Goal: Transaction & Acquisition: Purchase product/service

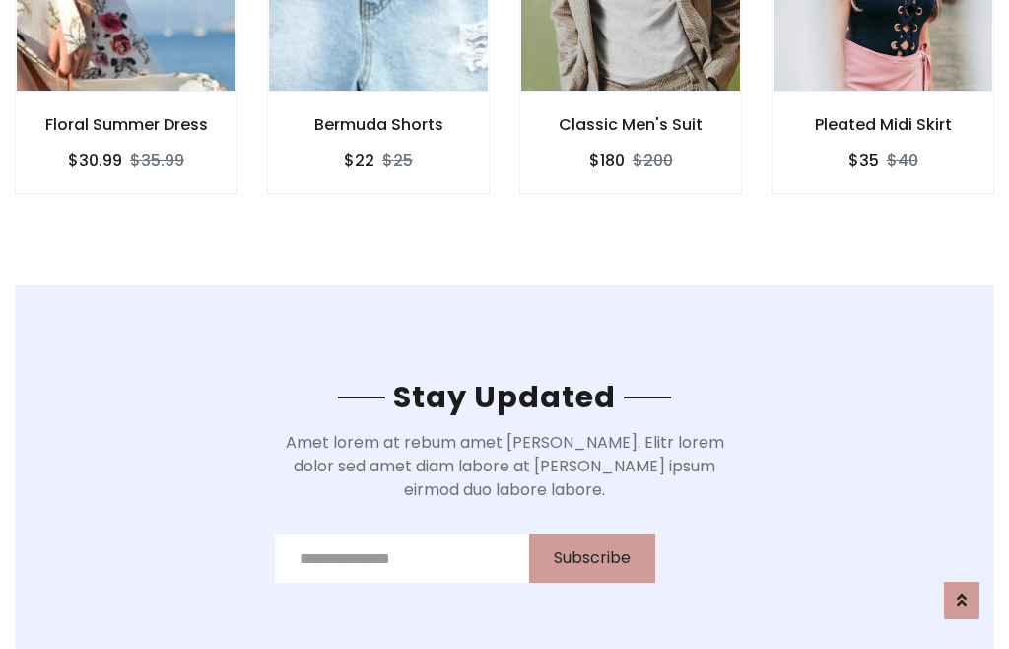
scroll to position [2969, 0]
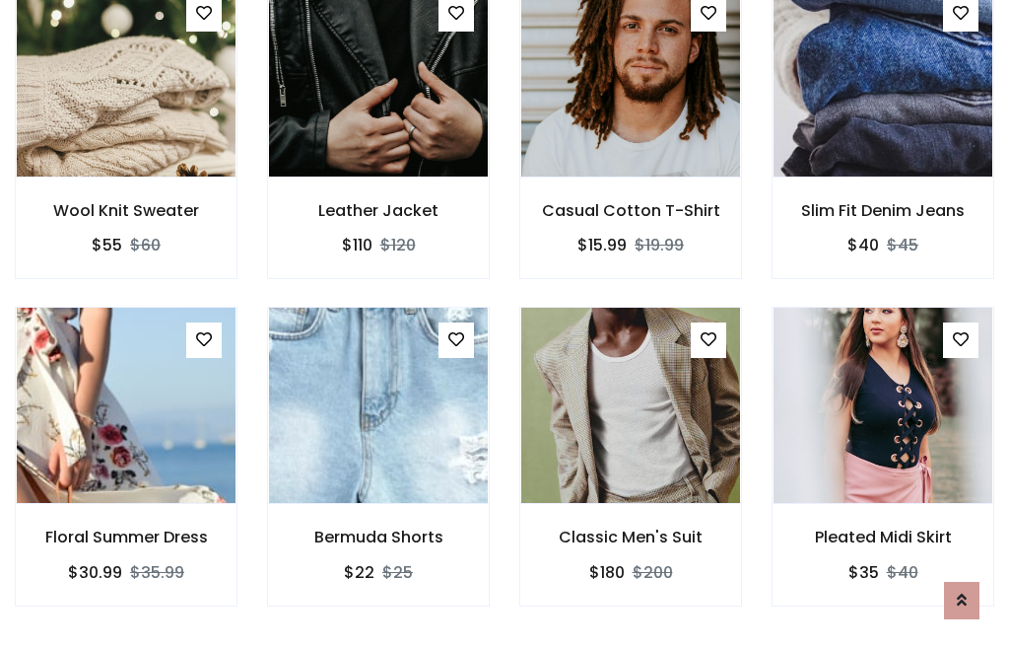
click at [505, 323] on div "Classic Men's Suit $180 $200" at bounding box center [631, 470] width 252 height 326
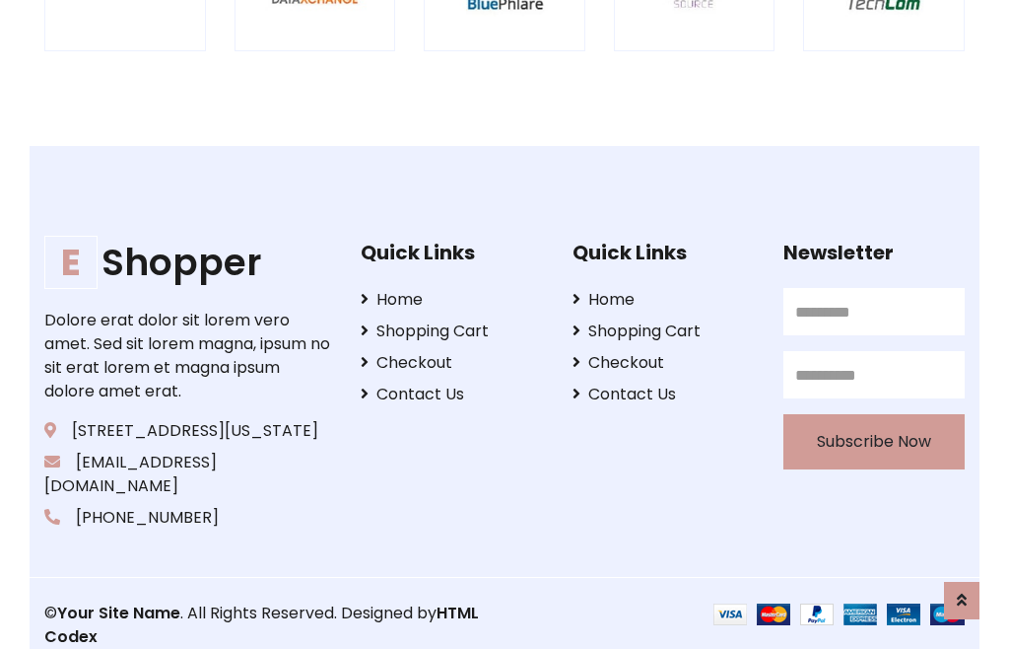
scroll to position [3753, 0]
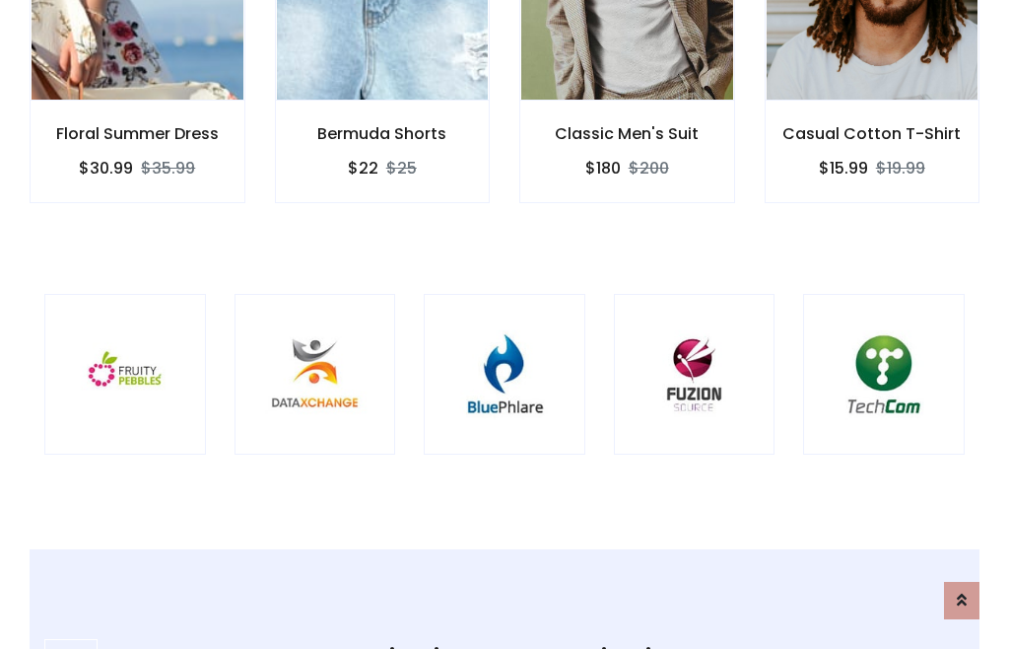
click at [505, 324] on img at bounding box center [504, 374] width 112 height 112
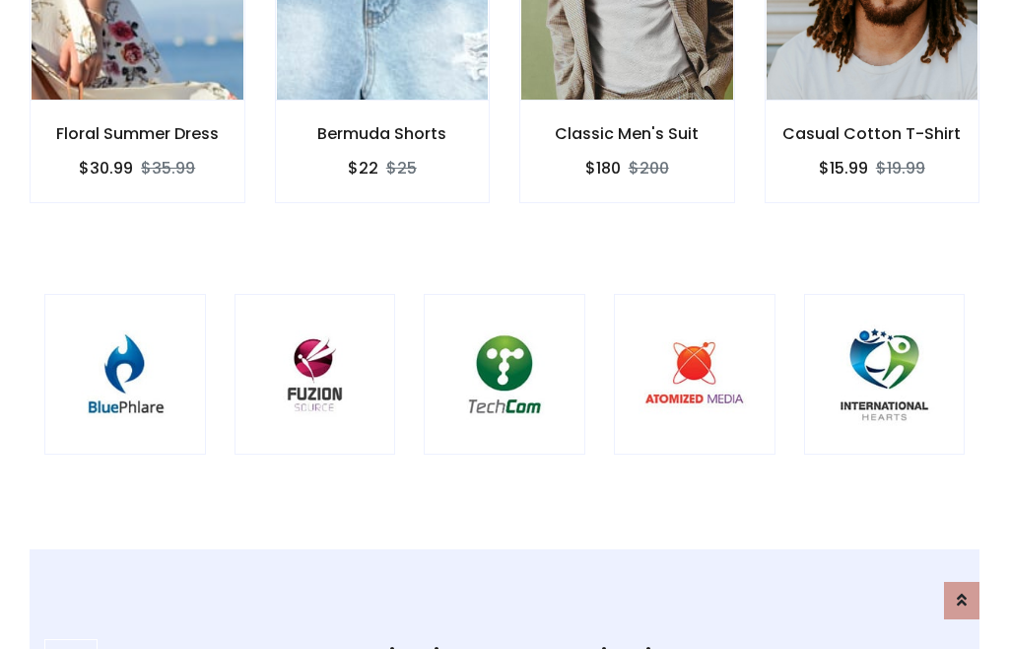
click at [505, 324] on img at bounding box center [504, 374] width 112 height 112
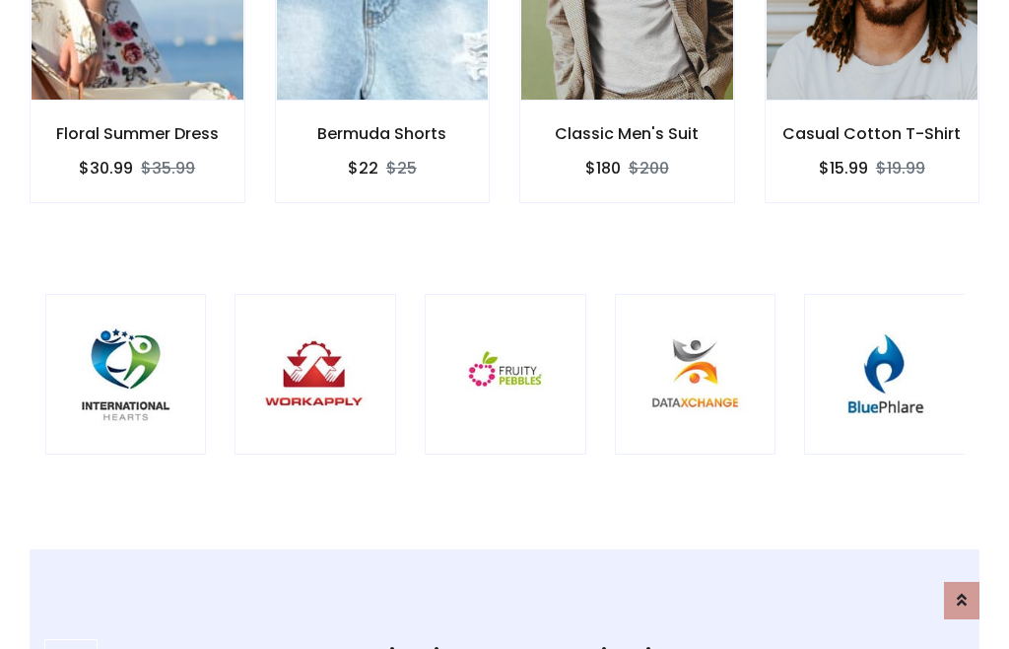
click at [505, 324] on img at bounding box center [505, 374] width 112 height 112
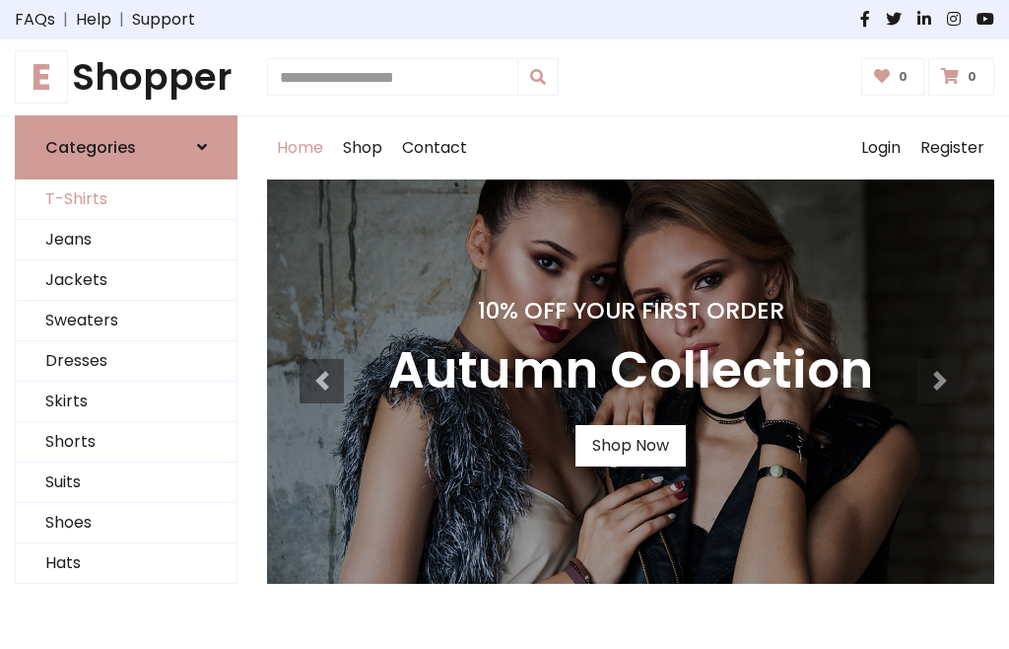
click at [126, 199] on link "T-Shirts" at bounding box center [126, 199] width 221 height 40
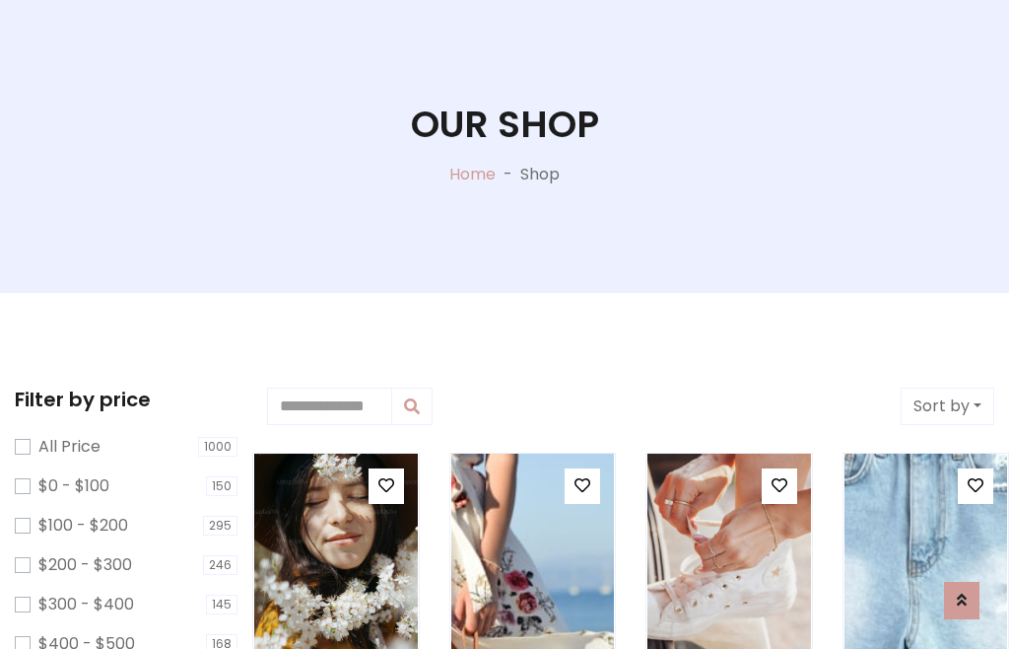
scroll to position [101, 0]
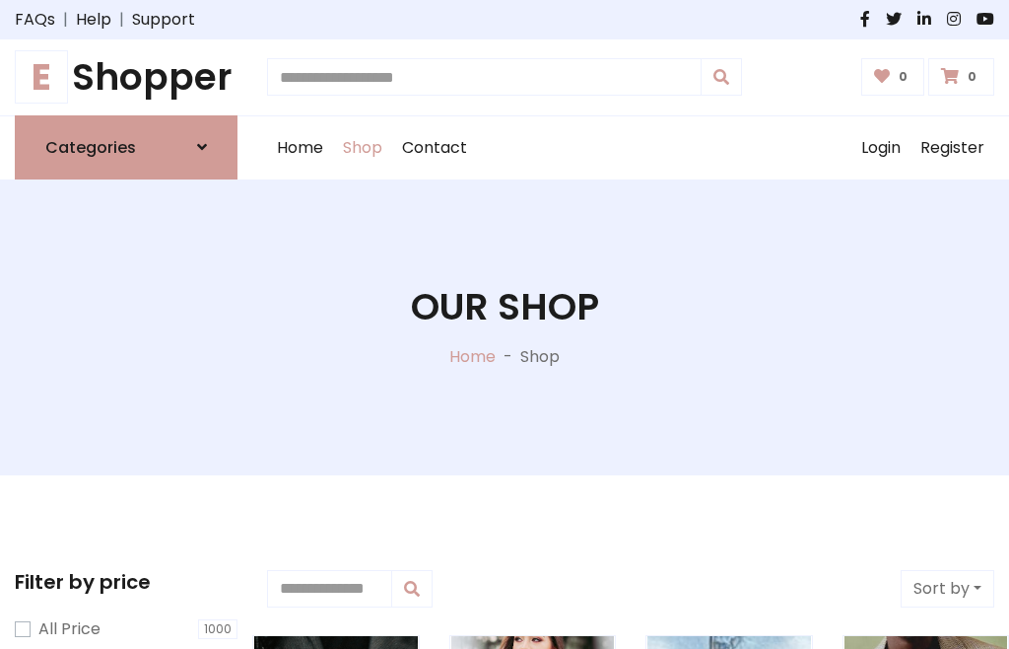
click at [126, 77] on h1 "E Shopper" at bounding box center [126, 77] width 223 height 44
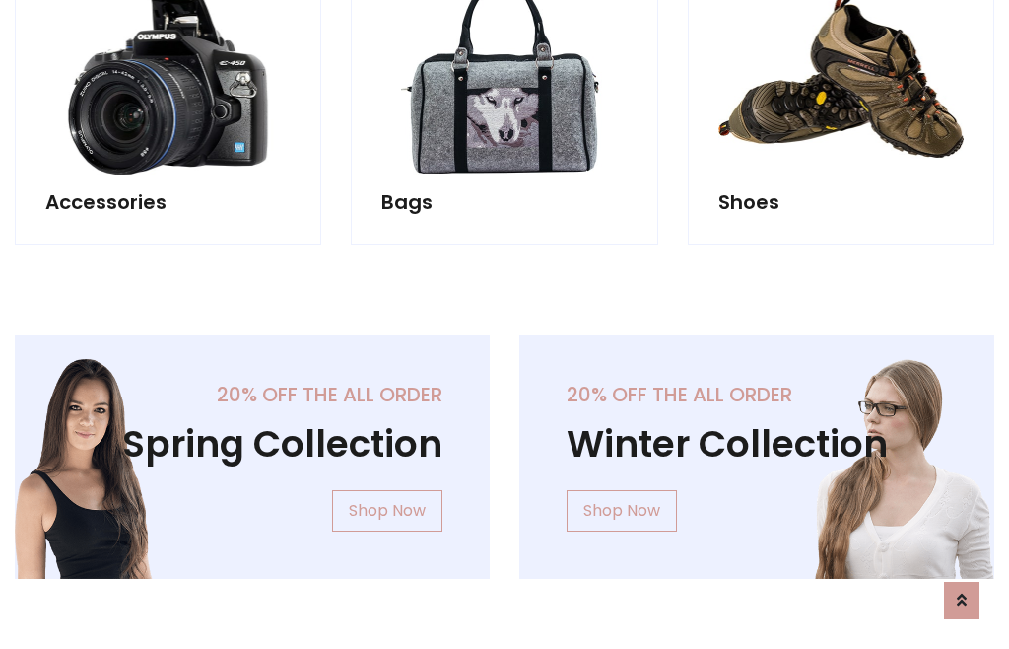
scroll to position [1915, 0]
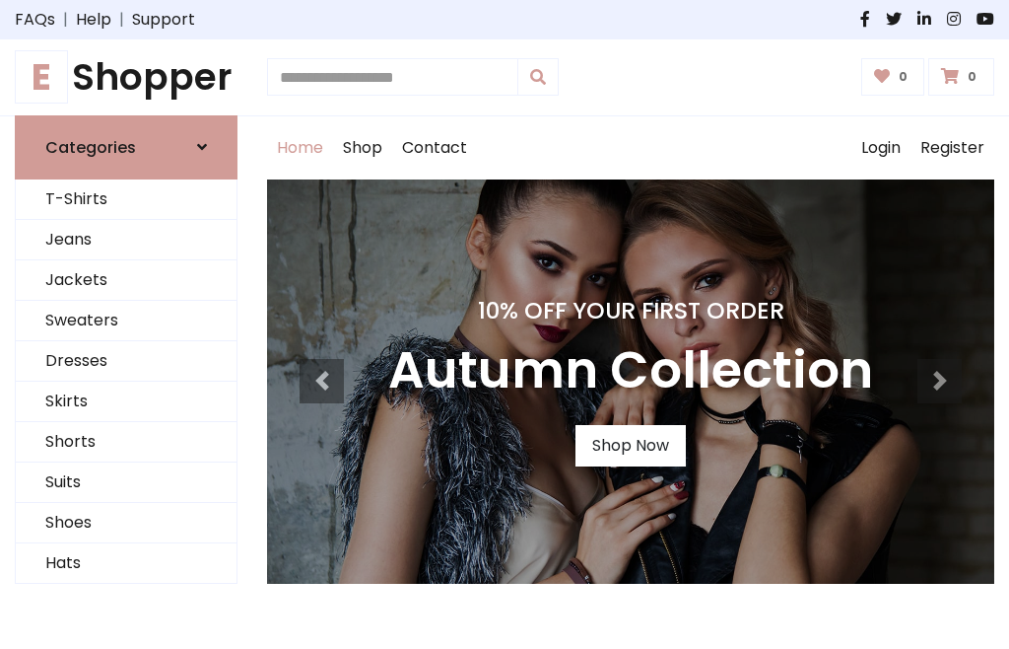
scroll to position [647, 0]
